Goal: Task Accomplishment & Management: Manage account settings

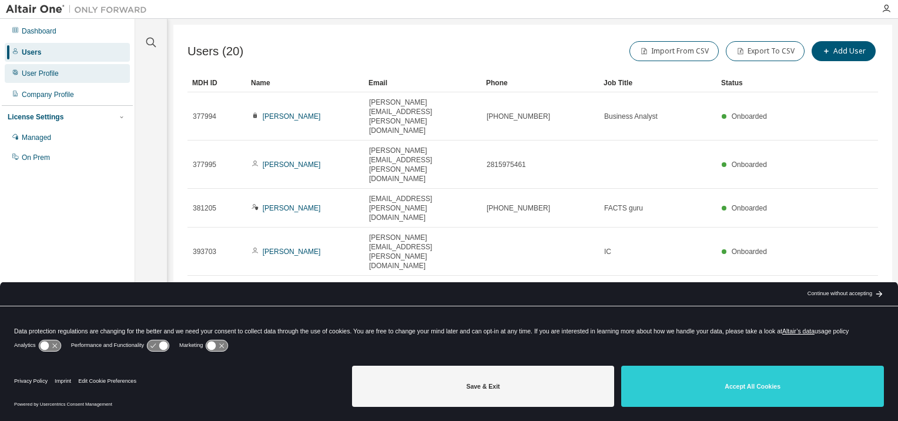
click at [34, 76] on div "User Profile" at bounding box center [40, 73] width 37 height 9
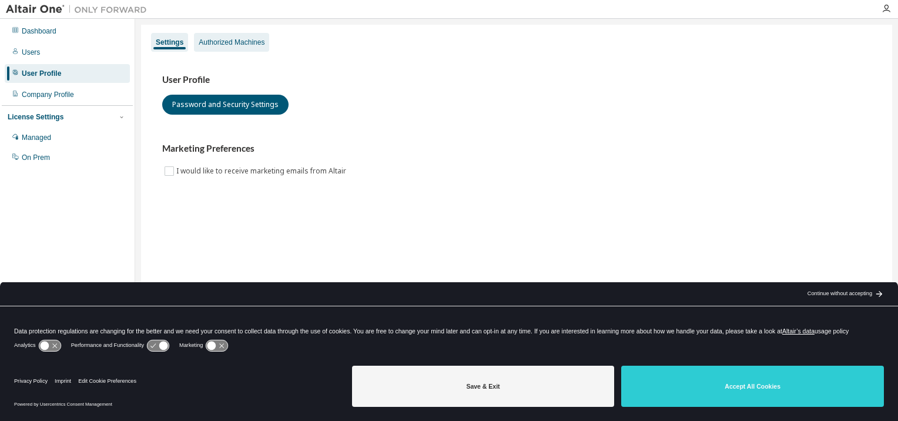
click at [228, 44] on div "Authorized Machines" at bounding box center [232, 42] width 66 height 9
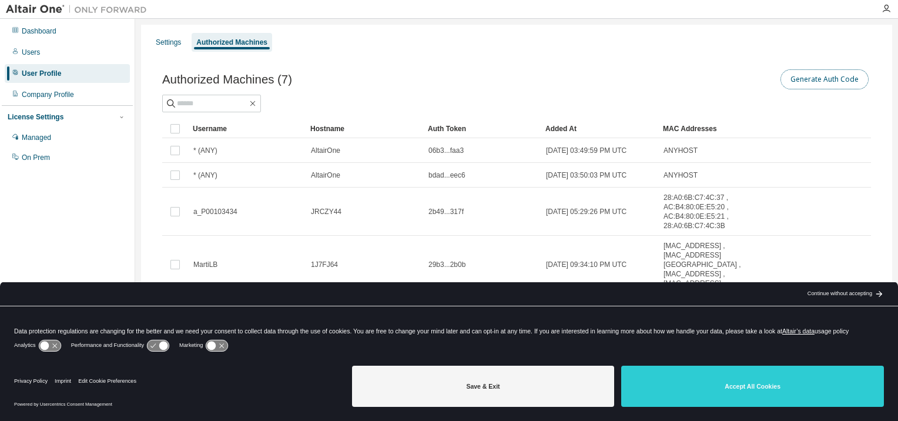
click at [821, 80] on button "Generate Auth Code" at bounding box center [825, 79] width 88 height 20
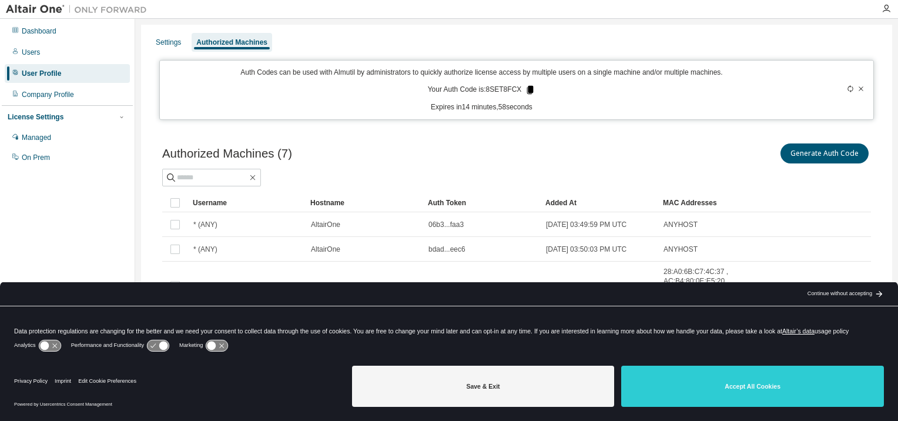
click at [527, 90] on icon at bounding box center [530, 90] width 6 height 8
